Goal: Information Seeking & Learning: Check status

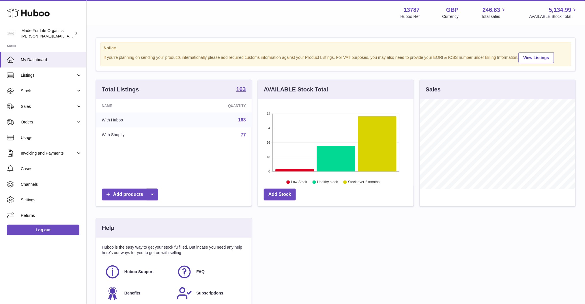
scroll to position [90, 157]
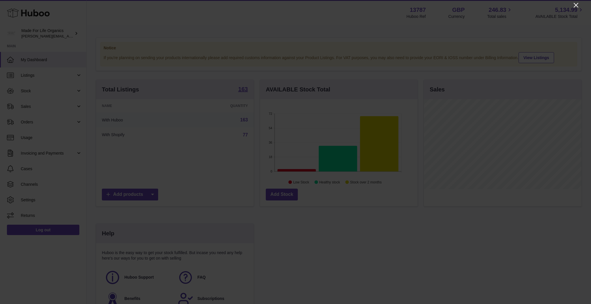
click at [575, 7] on icon "Close" at bounding box center [576, 5] width 7 height 7
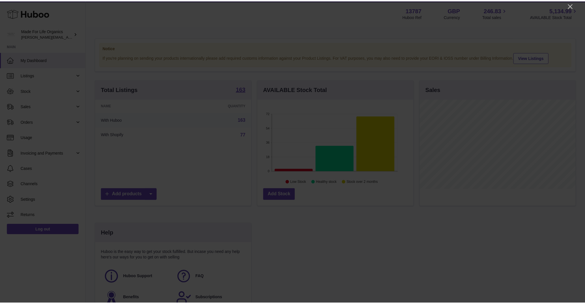
scroll to position [288550, 288485]
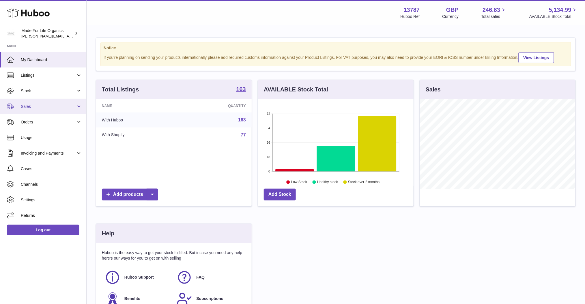
click at [37, 110] on link "Sales" at bounding box center [43, 107] width 86 height 16
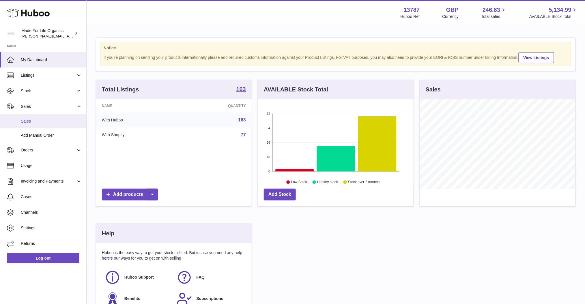
click at [36, 121] on span "Sales" at bounding box center [51, 121] width 61 height 5
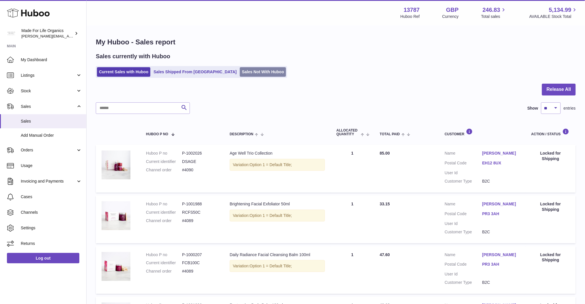
click at [240, 69] on link "Sales Not With Huboo" at bounding box center [263, 72] width 46 height 10
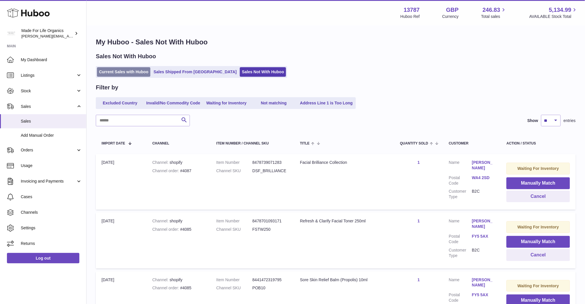
click at [128, 74] on link "Current Sales with Huboo" at bounding box center [123, 72] width 53 height 10
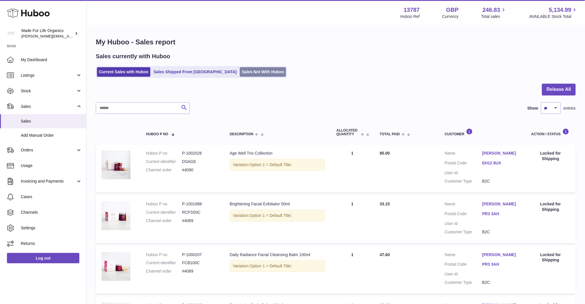
click at [240, 73] on link "Sales Not With Huboo" at bounding box center [263, 72] width 46 height 10
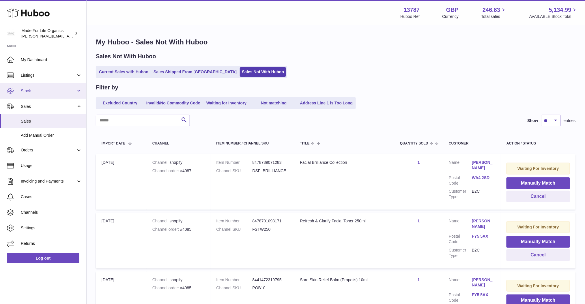
click at [71, 91] on span "Stock" at bounding box center [48, 90] width 55 height 5
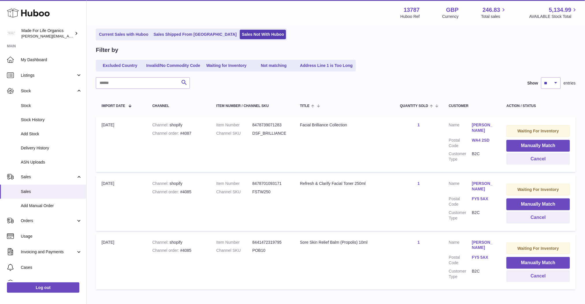
scroll to position [38, 0]
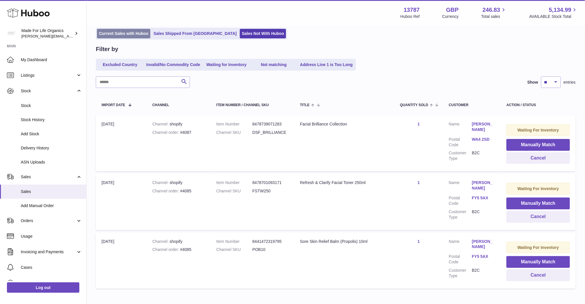
click at [135, 34] on link "Current Sales with Huboo" at bounding box center [123, 34] width 53 height 10
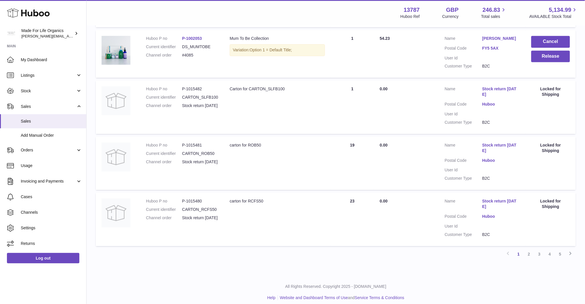
scroll to position [423, 0]
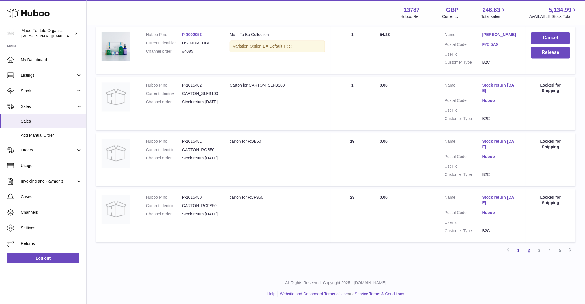
click at [527, 251] on link "2" at bounding box center [529, 250] width 10 height 10
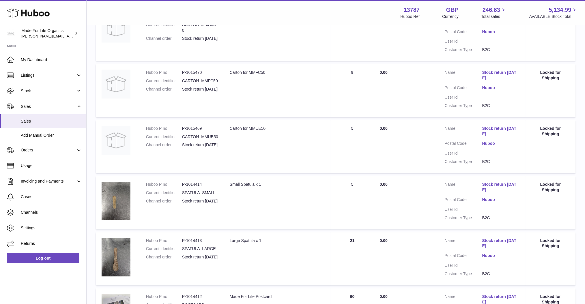
scroll to position [334, 0]
